Goal: Task Accomplishment & Management: Use online tool/utility

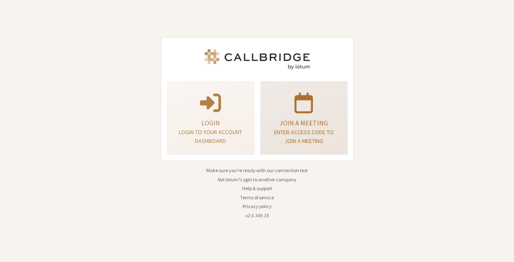
click at [313, 130] on p "Enter access code to join a meeting" at bounding box center [304, 137] width 66 height 18
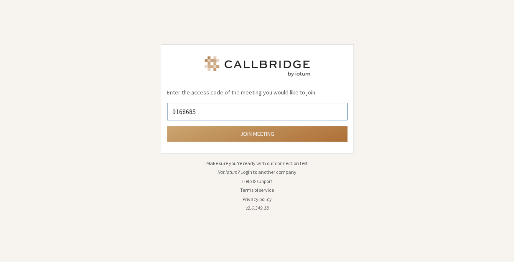
type input "9168685"
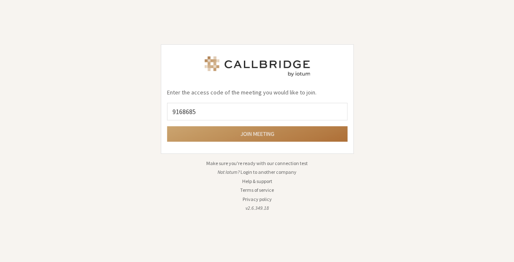
click at [245, 137] on button "Join meeting" at bounding box center [257, 133] width 180 height 15
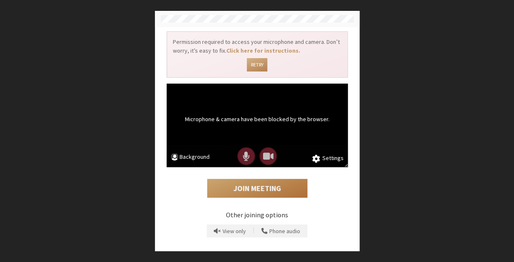
click at [263, 186] on button "Join Meeting" at bounding box center [257, 188] width 100 height 19
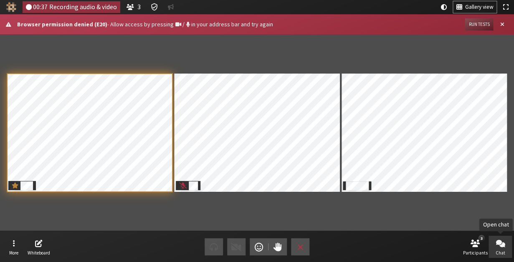
click at [501, 251] on span "Chat" at bounding box center [501, 252] width 10 height 5
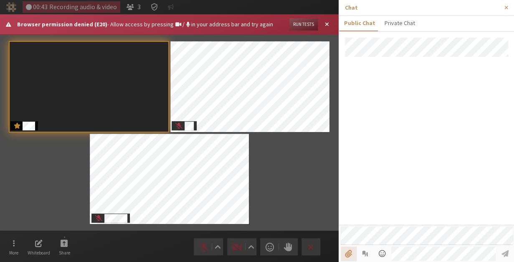
click at [352, 254] on input "File picker" at bounding box center [348, 253] width 15 height 14
type input "C:\fakepath\Screenshot [DATE] 11.42.23 PM.png"
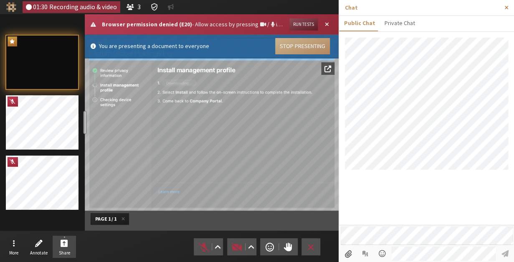
click at [510, 9] on button "Close sidebar" at bounding box center [506, 7] width 15 height 15
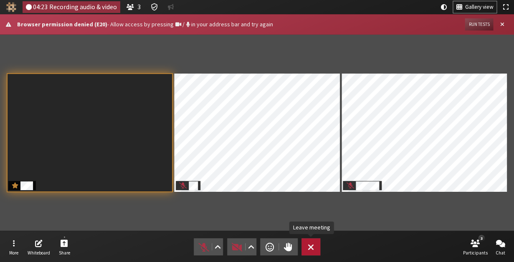
click at [311, 247] on span "Leave meeting" at bounding box center [311, 247] width 6 height 12
